Goal: Navigation & Orientation: Find specific page/section

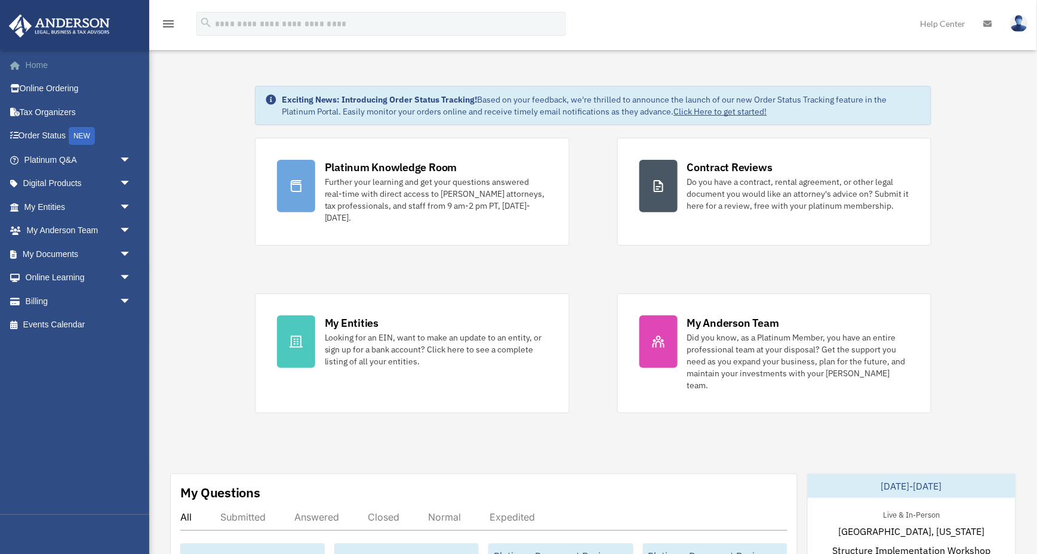
click at [32, 58] on link "Home" at bounding box center [78, 65] width 141 height 24
click at [272, 100] on icon at bounding box center [271, 100] width 10 height 10
click at [443, 104] on strong "Exciting News: Introducing Order Status Tracking!" at bounding box center [380, 99] width 196 height 11
drag, startPoint x: 787, startPoint y: 115, endPoint x: 221, endPoint y: 93, distance: 565.6
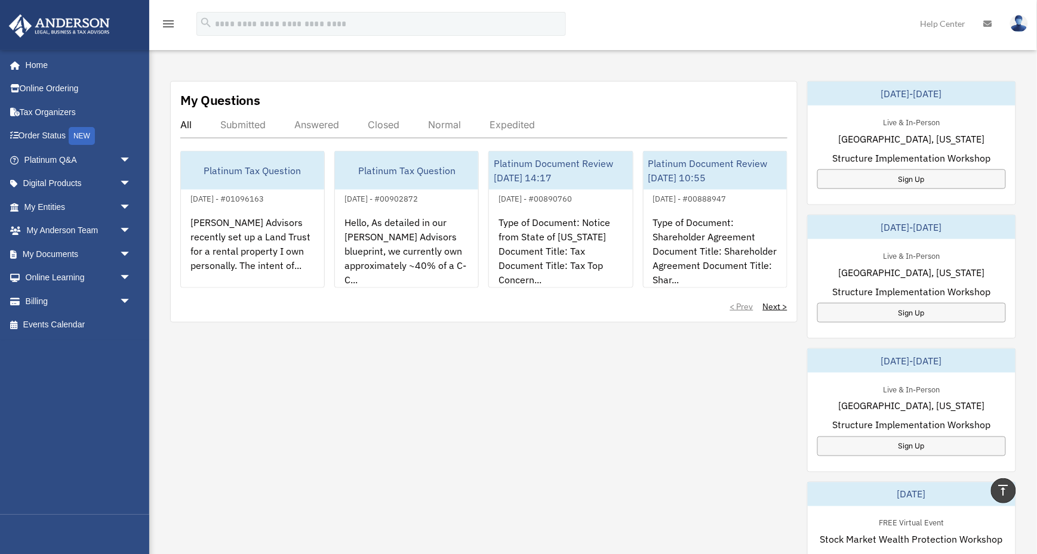
scroll to position [376, 0]
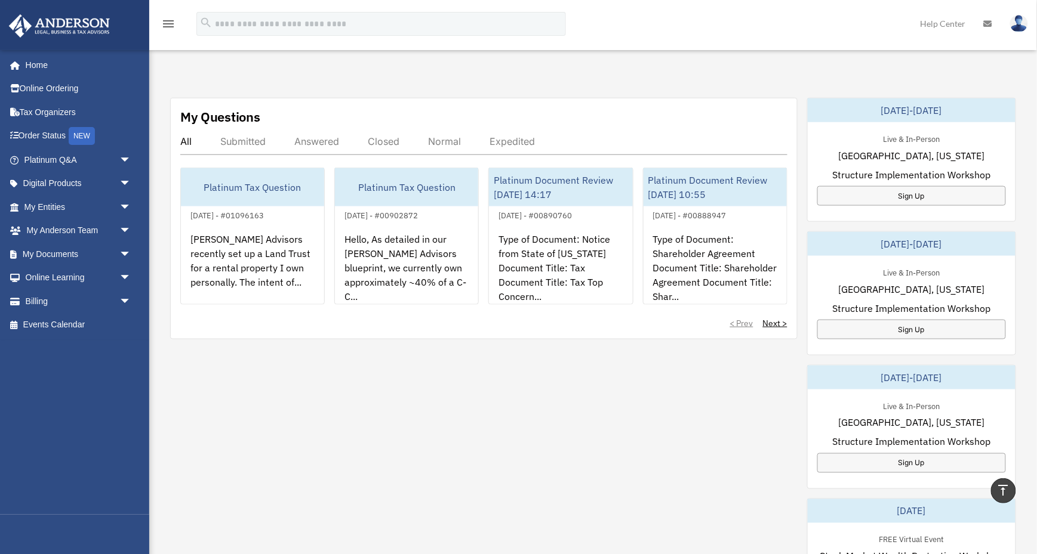
click at [630, 359] on div "My Questions All Submitted Answered Closed Normal Expedited Platinum Tax Questi…" at bounding box center [593, 435] width 846 height 674
click at [563, 401] on div "My Questions All Submitted Answered Closed Normal Expedited Platinum Tax Questi…" at bounding box center [593, 435] width 846 height 674
click at [581, 386] on div "My Questions All Submitted Answered Closed Normal Expedited Platinum Tax Questi…" at bounding box center [593, 435] width 846 height 674
drag, startPoint x: 872, startPoint y: 411, endPoint x: 1035, endPoint y: 429, distance: 164.4
click at [1036, 430] on div "Exciting News: Introducing Order Status Tracking! Based on your feedback, we're…" at bounding box center [592, 240] width 905 height 1121
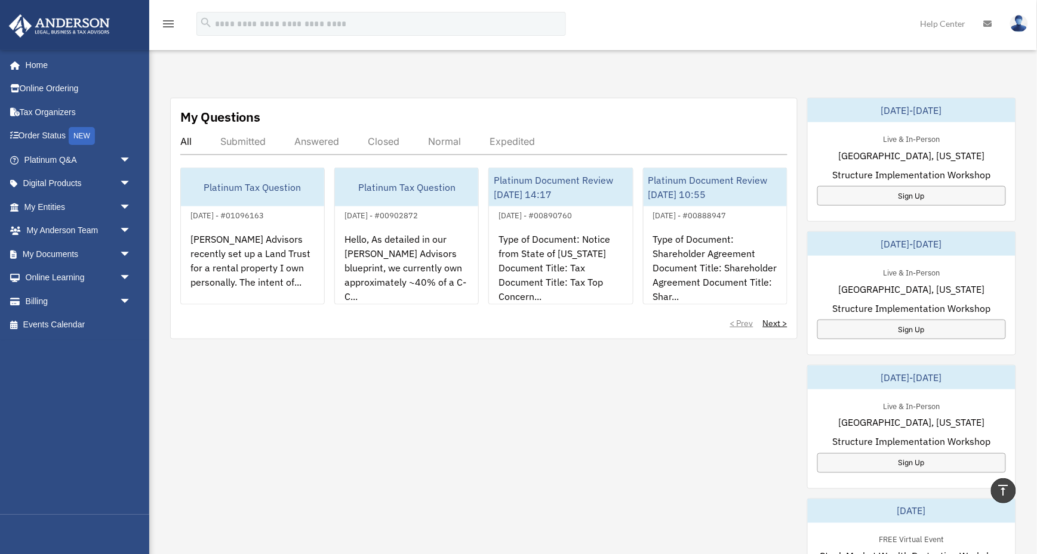
click at [714, 395] on div "My Questions All Submitted Answered Closed Normal Expedited Platinum Tax Questi…" at bounding box center [593, 435] width 846 height 674
drag, startPoint x: 870, startPoint y: 413, endPoint x: 1034, endPoint y: 443, distance: 166.3
click at [1034, 443] on div "Exciting News: Introducing Order Status Tracking! Based on your feedback, we're…" at bounding box center [592, 240] width 905 height 1121
click at [674, 405] on div "My Questions All Submitted Answered Closed Normal Expedited Platinum Tax Questi…" at bounding box center [593, 435] width 846 height 674
drag, startPoint x: 871, startPoint y: 412, endPoint x: 1016, endPoint y: 436, distance: 147.6
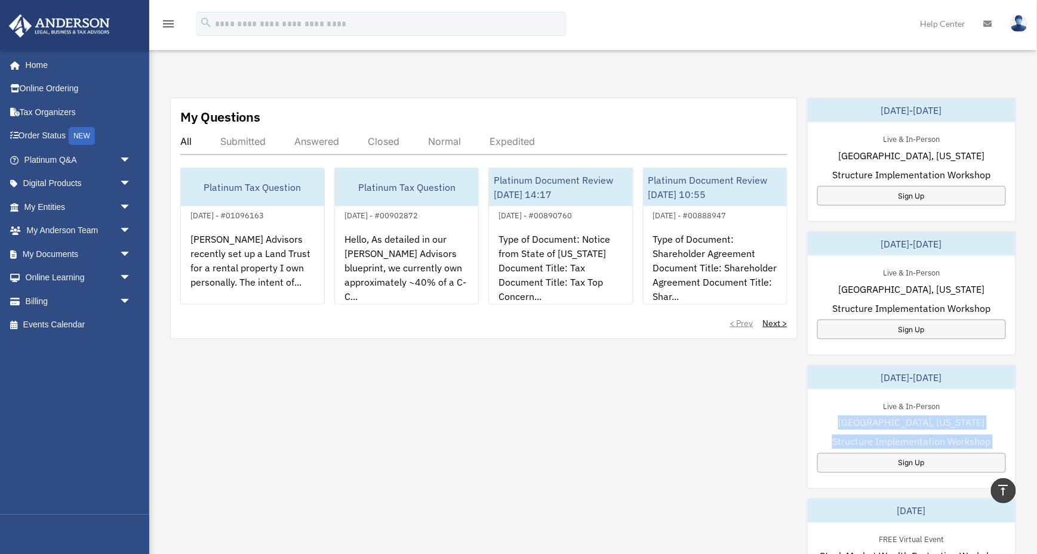
click at [1016, 436] on div "Exciting News: Introducing Order Status Tracking! Based on your feedback, we're…" at bounding box center [592, 240] width 905 height 1121
click at [769, 412] on div "My Questions All Submitted Answered Closed Normal Expedited Platinum Tax Questi…" at bounding box center [593, 435] width 846 height 674
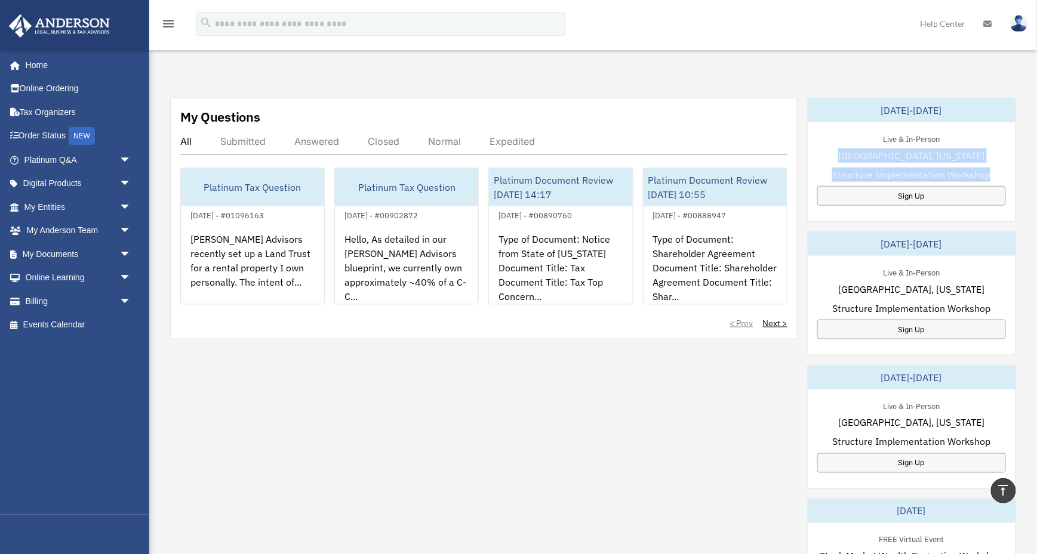
drag, startPoint x: 873, startPoint y: 143, endPoint x: 1000, endPoint y: 161, distance: 128.5
click at [1000, 161] on div "Live & In-Person Las Vegas, Nevada Structure Implementation Workshop Sign Up" at bounding box center [912, 168] width 208 height 93
click at [640, 411] on div "My Questions All Submitted Answered Closed Normal Expedited Platinum Tax Questi…" at bounding box center [593, 435] width 846 height 674
click at [501, 76] on div "Exciting News: Introducing Order Status Tracking! Based on your feedback, we're…" at bounding box center [592, 240] width 905 height 1121
click at [28, 63] on link "Home" at bounding box center [78, 65] width 141 height 24
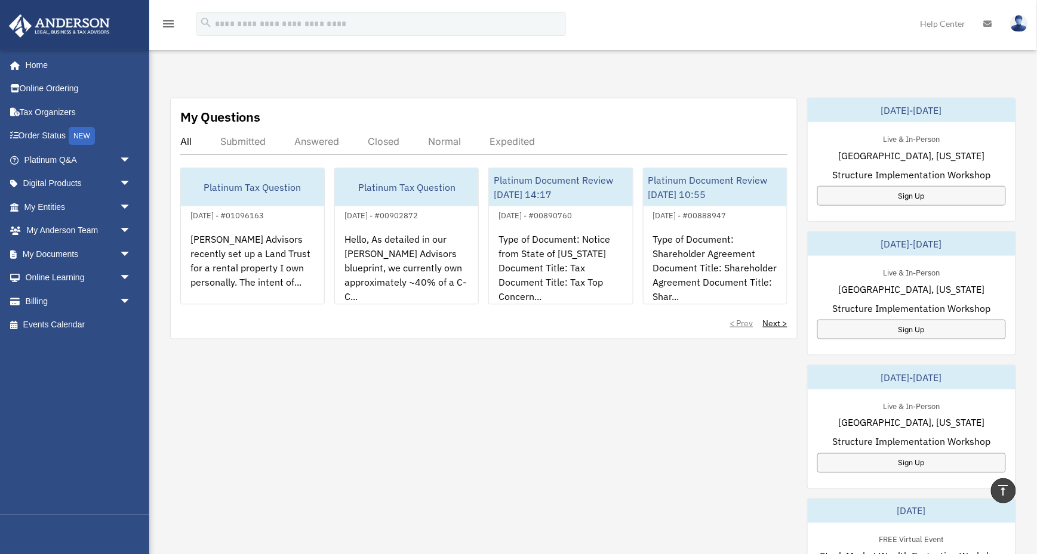
click at [467, 69] on div "Exciting News: Introducing Order Status Tracking! Based on your feedback, we're…" at bounding box center [592, 240] width 905 height 1121
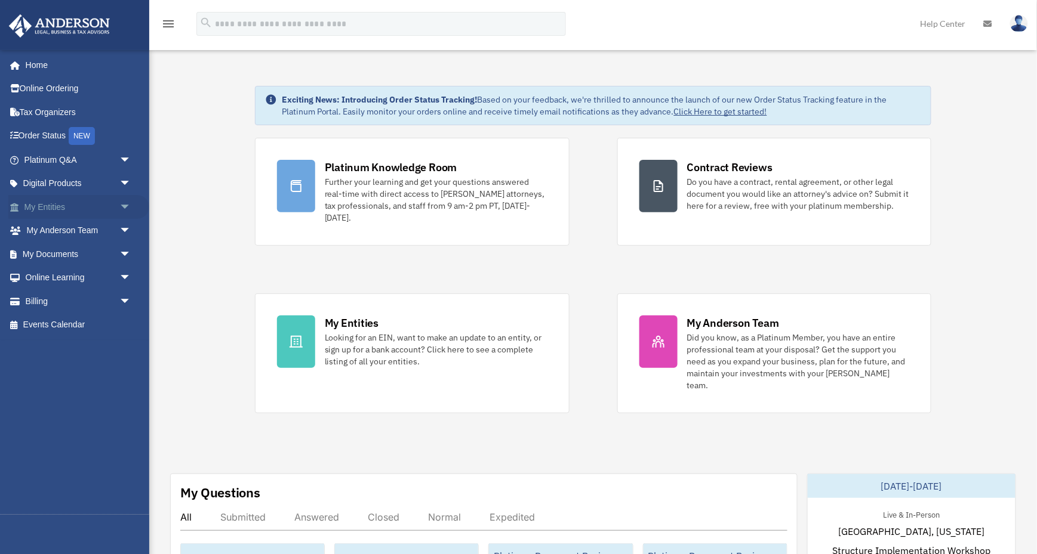
click at [125, 202] on span "arrow_drop_down" at bounding box center [131, 207] width 24 height 24
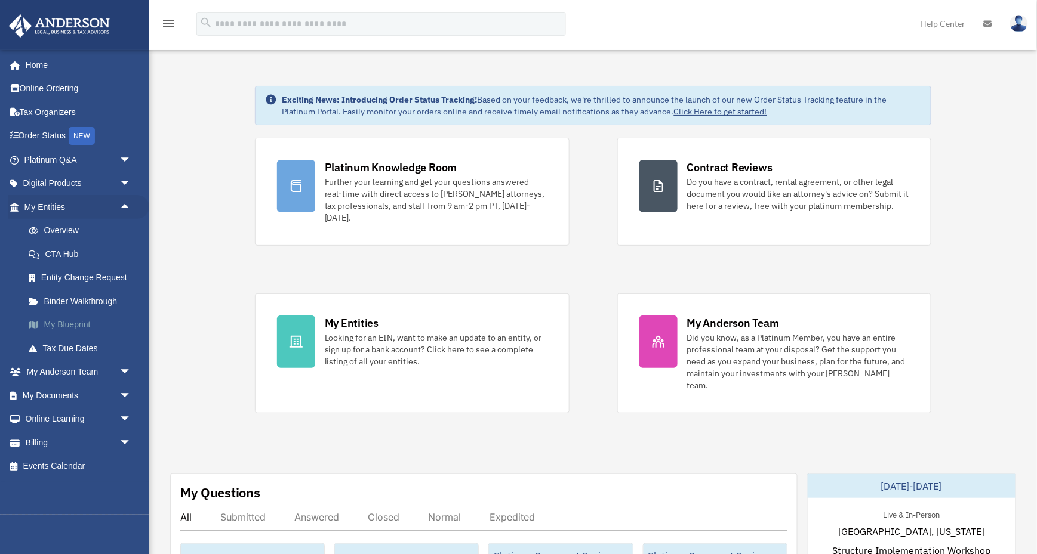
click at [83, 319] on link "My Blueprint" at bounding box center [83, 325] width 132 height 24
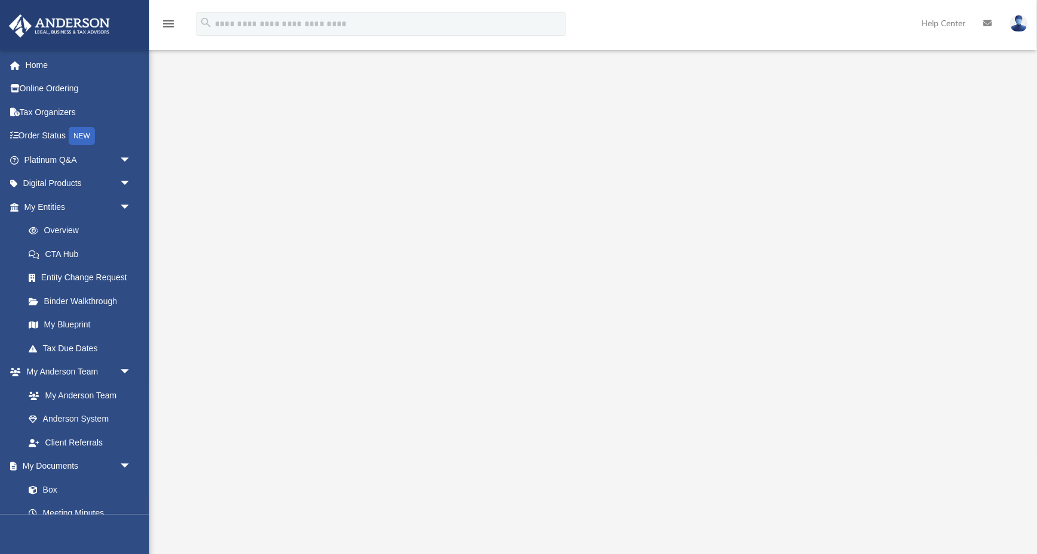
click at [971, 195] on div at bounding box center [592, 317] width 799 height 477
click at [601, 58] on div at bounding box center [592, 305] width 887 height 503
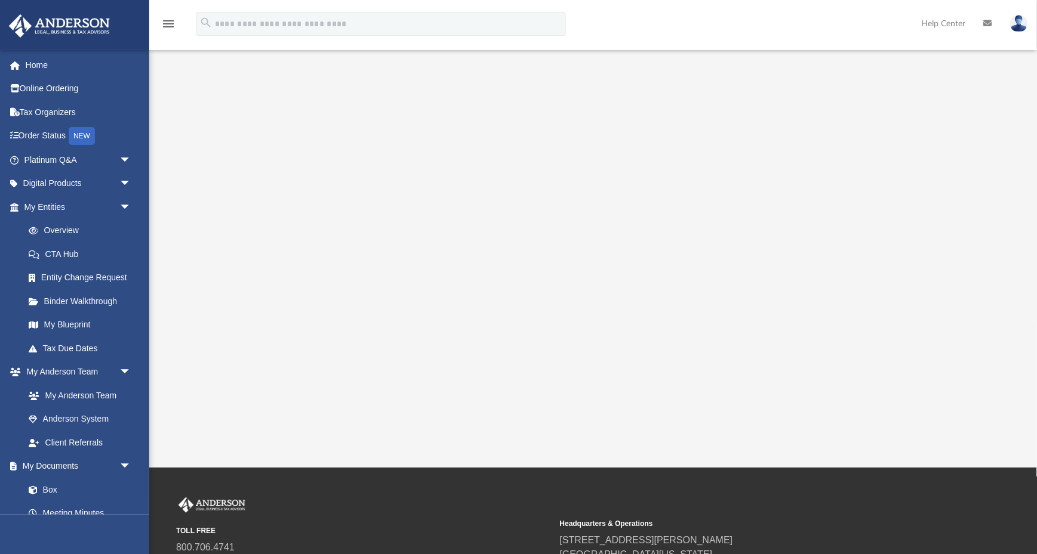
click at [180, 244] on div at bounding box center [592, 187] width 887 height 477
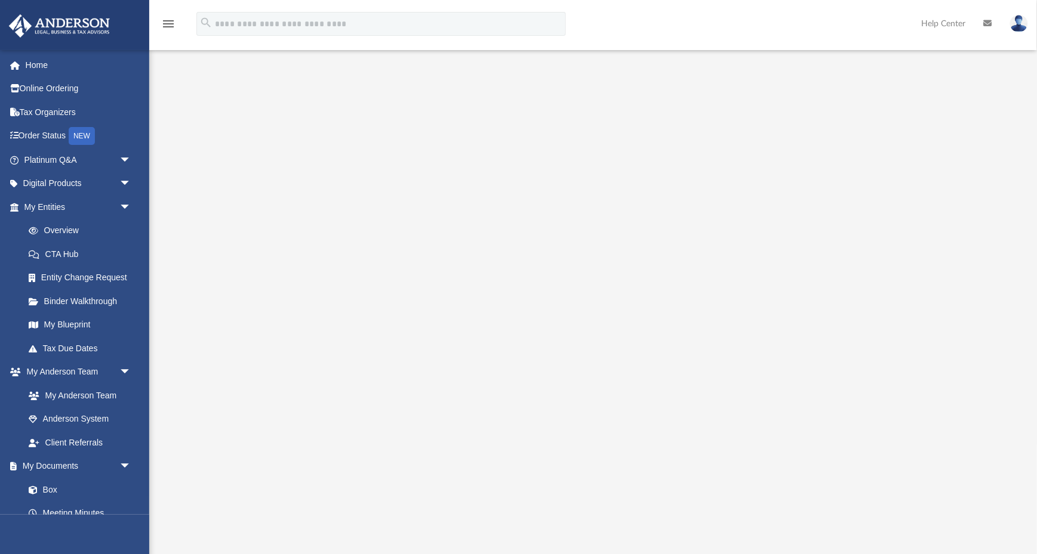
scroll to position [5, 0]
